Goal: Book appointment/travel/reservation

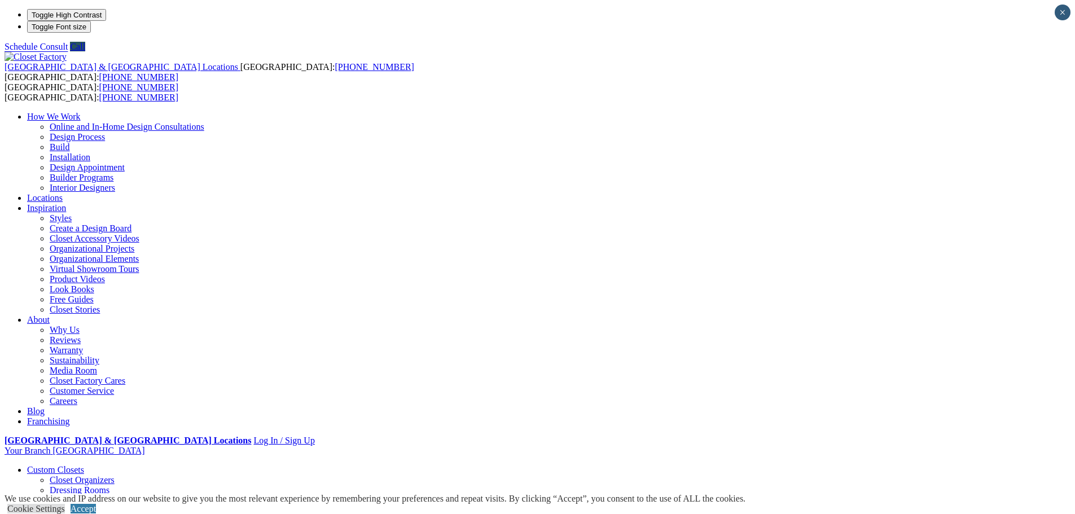
drag, startPoint x: 444, startPoint y: 209, endPoint x: 564, endPoint y: 225, distance: 120.7
